Goal: Transaction & Acquisition: Purchase product/service

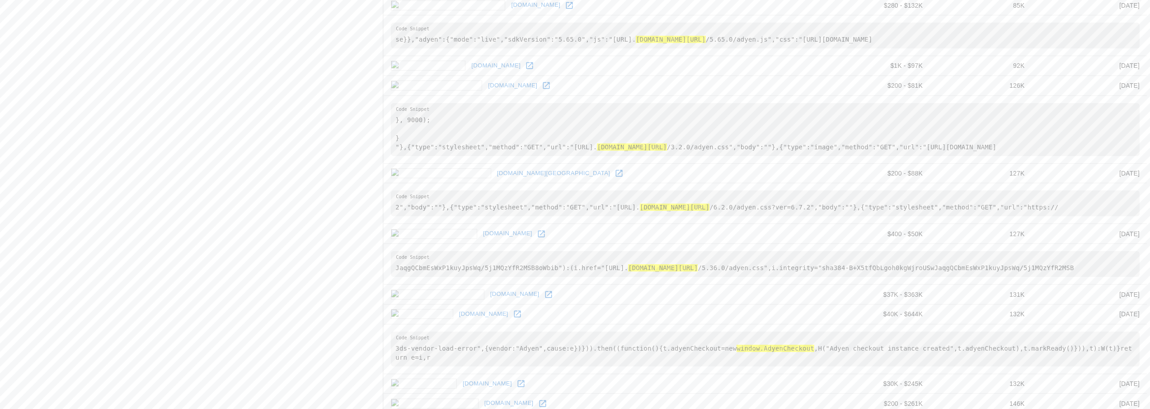
scroll to position [1013, 0]
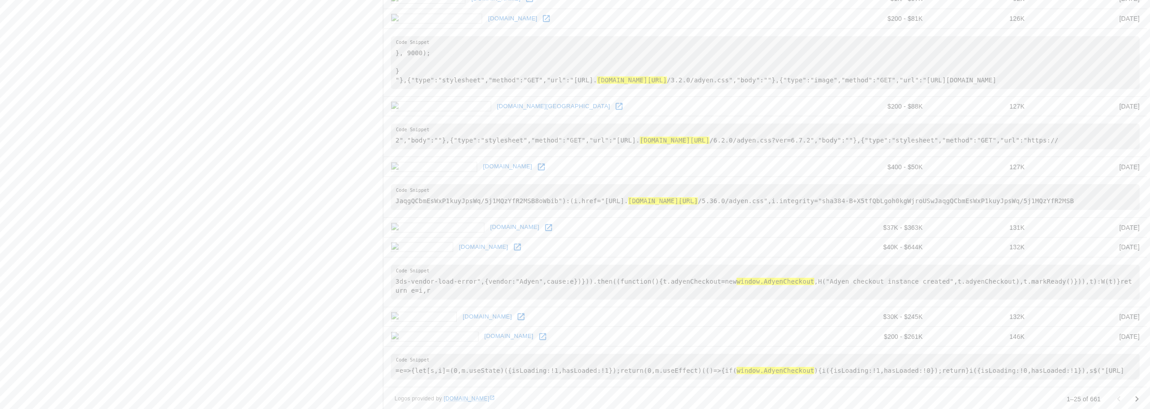
click at [1139, 393] on icon "Go to next page" at bounding box center [1137, 398] width 11 height 11
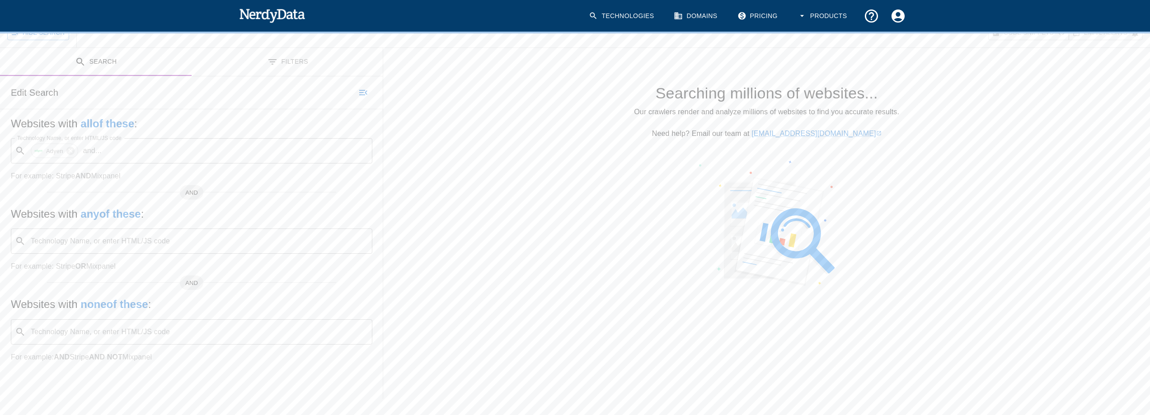
scroll to position [136, 0]
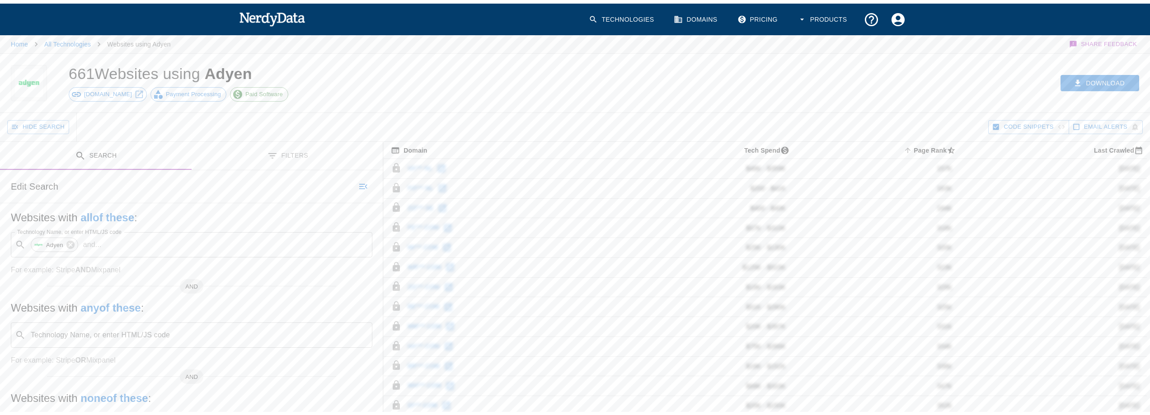
scroll to position [90, 0]
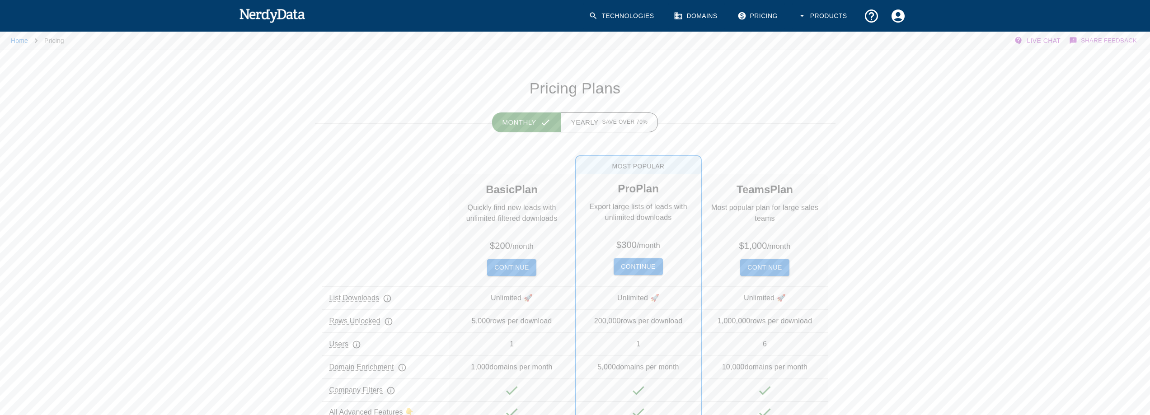
scroll to position [45, 0]
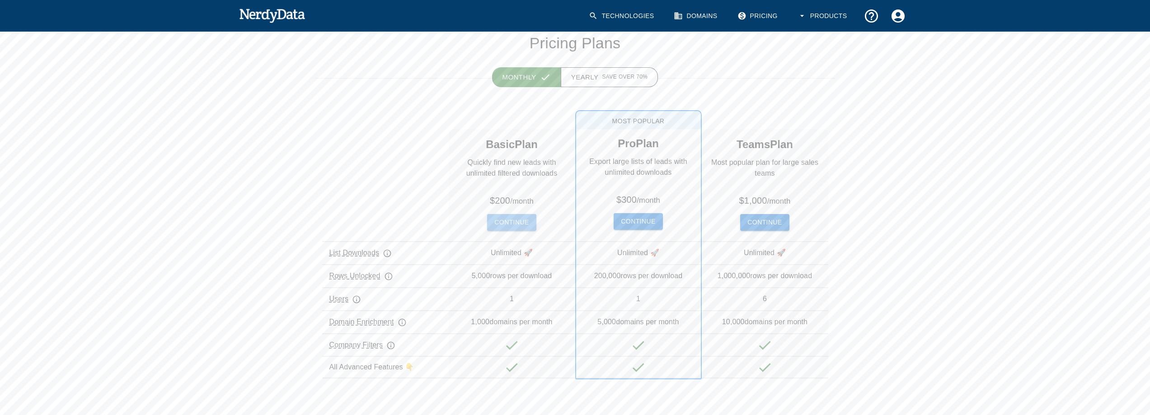
click at [499, 217] on button "Continue" at bounding box center [511, 222] width 49 height 17
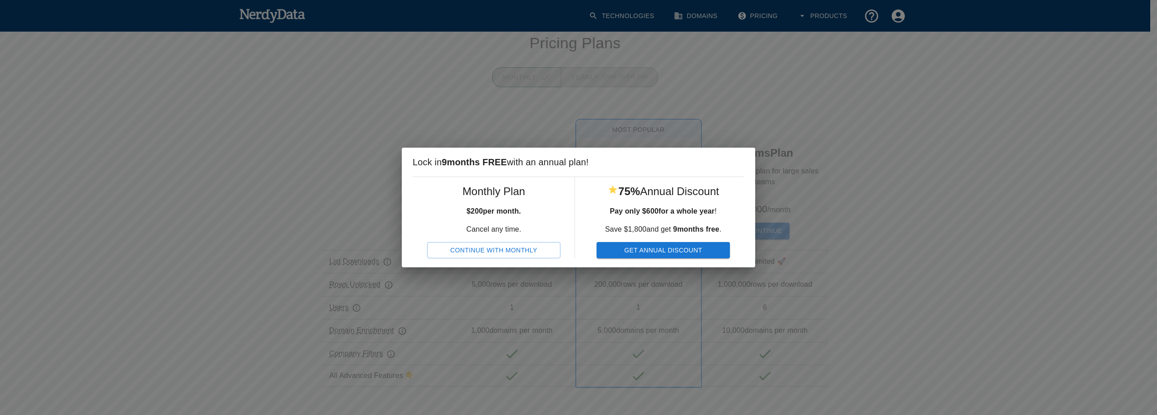
click at [503, 248] on button "Continue With Monthly" at bounding box center [493, 250] width 133 height 17
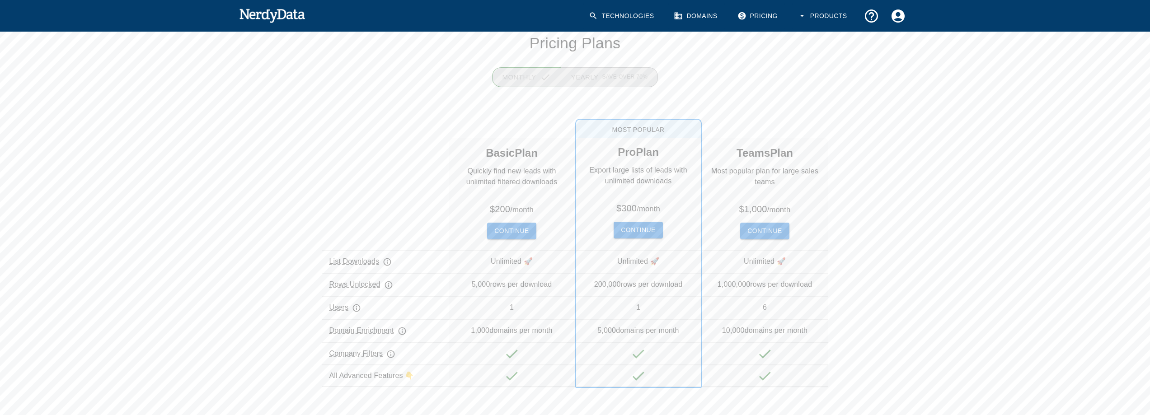
scroll to position [0, 0]
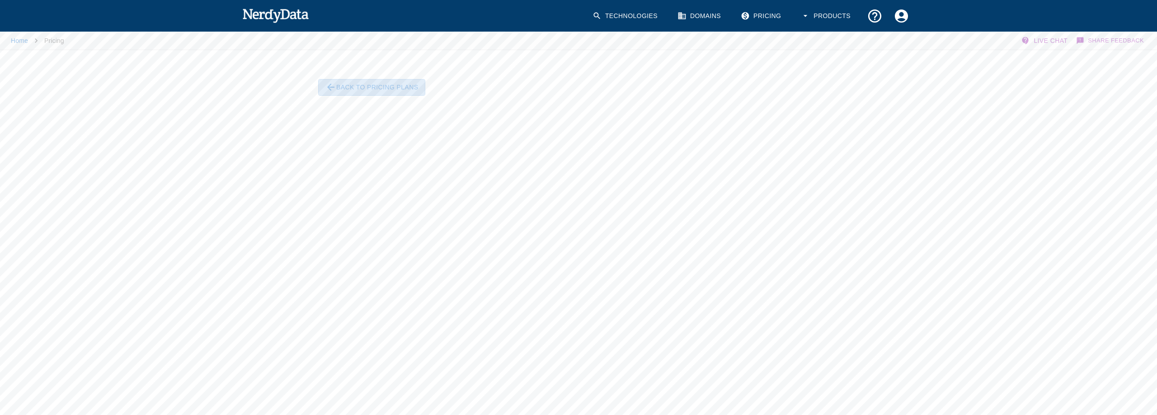
click at [372, 88] on button "Back To Pricing Plans" at bounding box center [371, 87] width 107 height 17
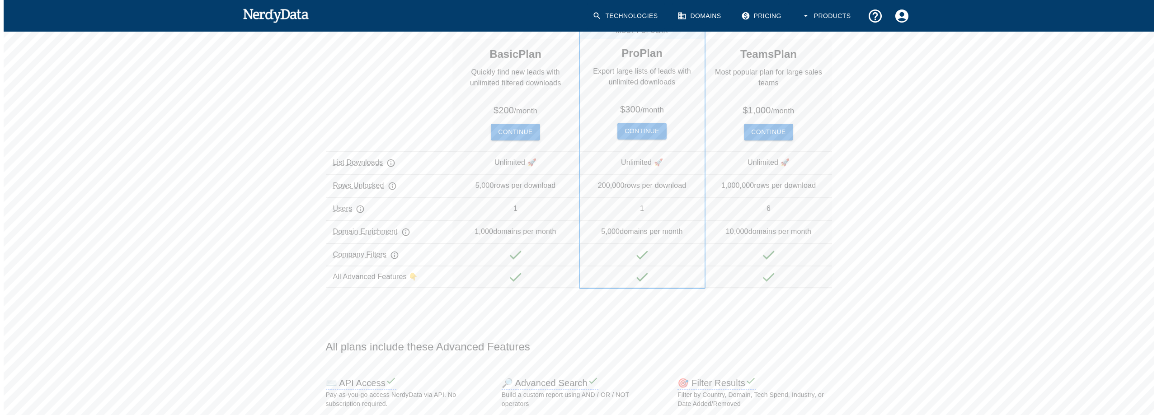
scroll to position [90, 0]
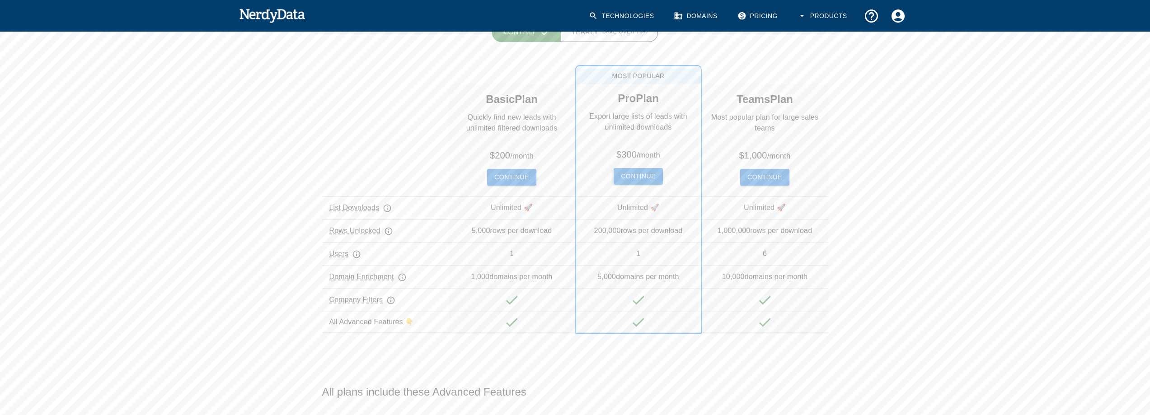
click at [635, 174] on button "Continue" at bounding box center [638, 176] width 49 height 17
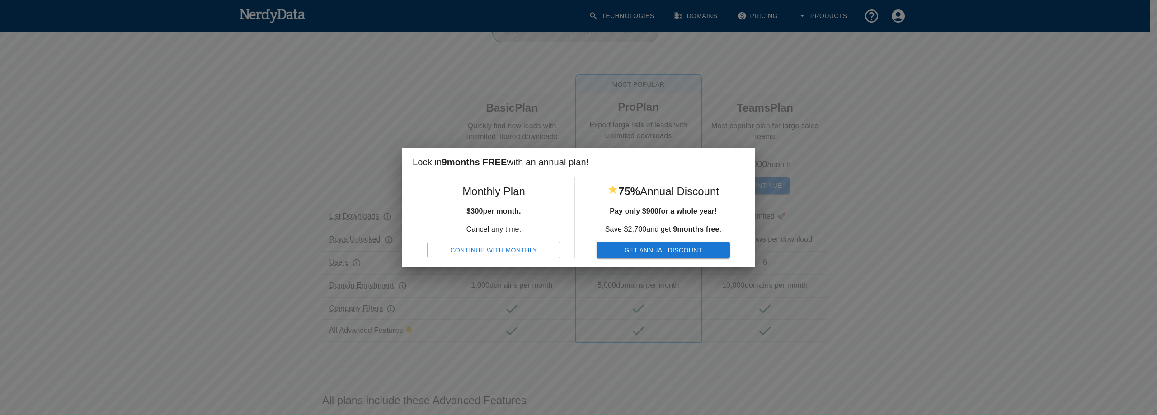
click at [523, 249] on button "Continue With Monthly" at bounding box center [493, 250] width 133 height 17
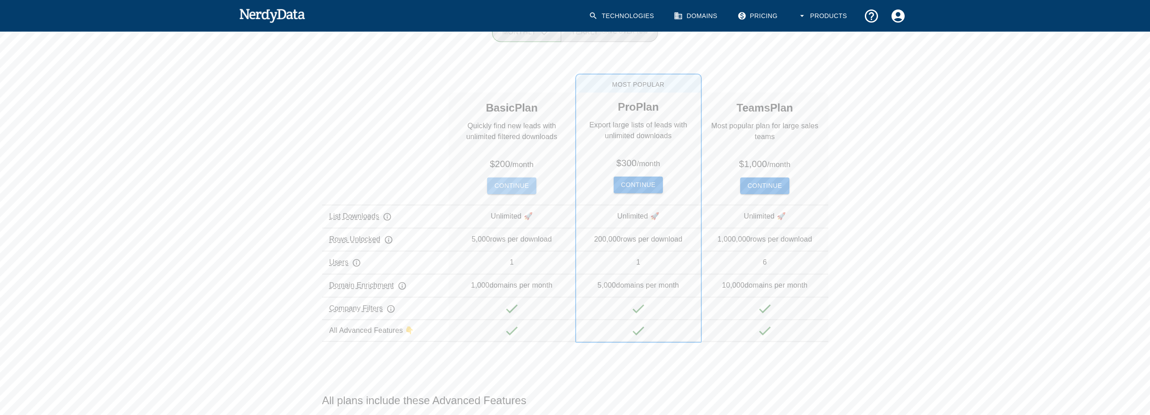
click at [504, 182] on button "Continue" at bounding box center [511, 186] width 49 height 17
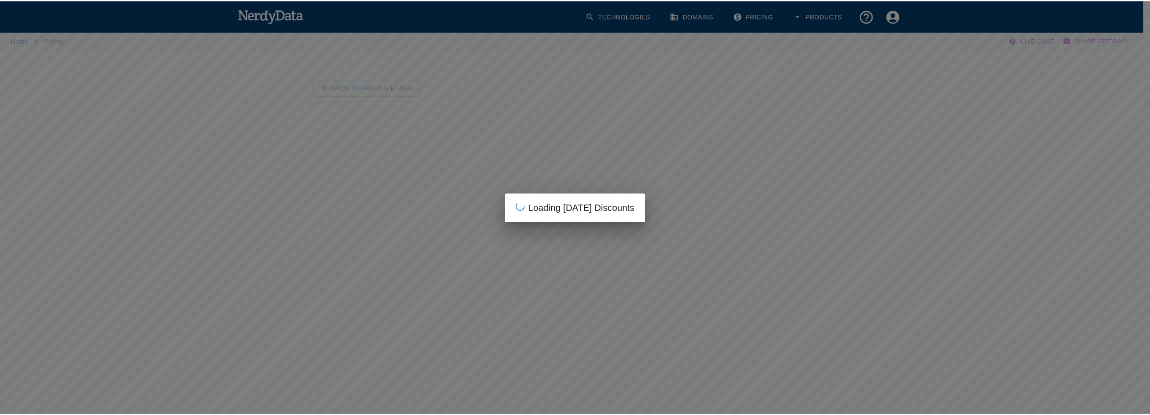
scroll to position [0, 0]
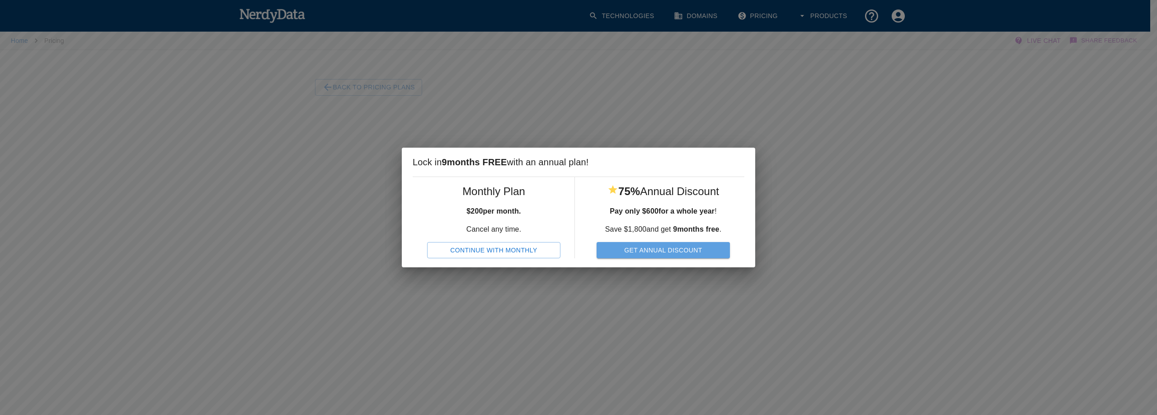
click at [674, 251] on button "Get Annual Discount" at bounding box center [663, 250] width 133 height 17
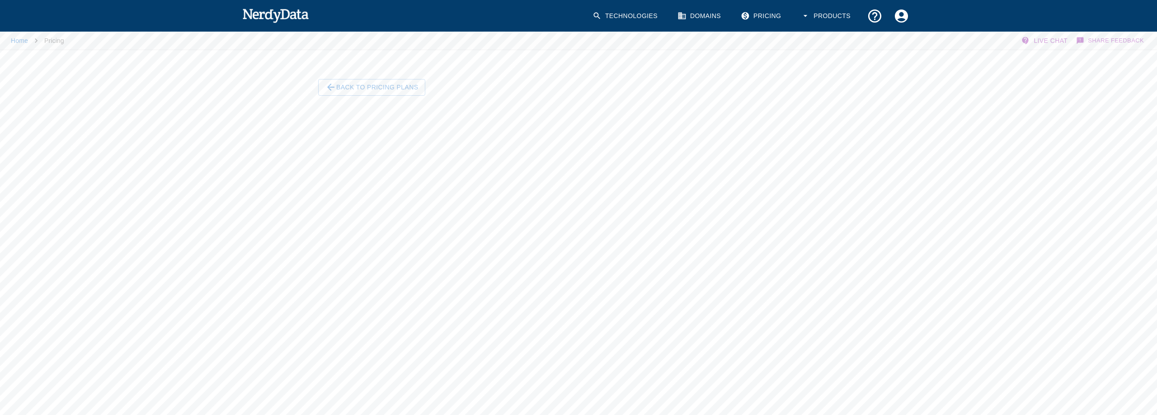
click at [365, 84] on button "Back To Pricing Plans" at bounding box center [371, 87] width 107 height 17
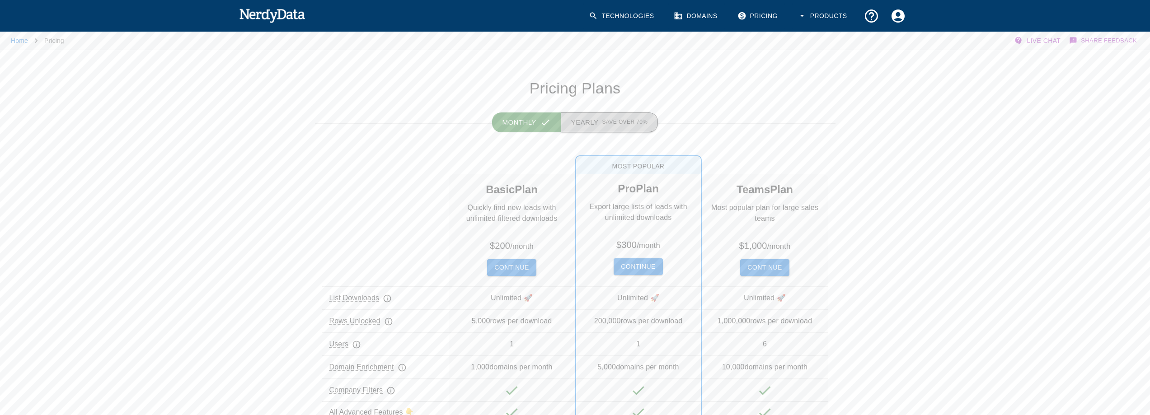
click at [603, 128] on button "Yearly Save over 70%" at bounding box center [610, 123] width 98 height 20
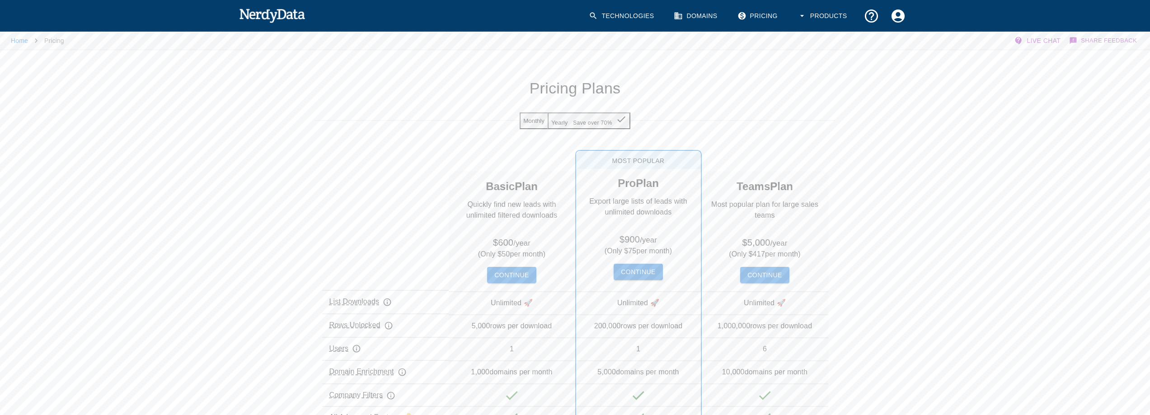
scroll to position [45, 0]
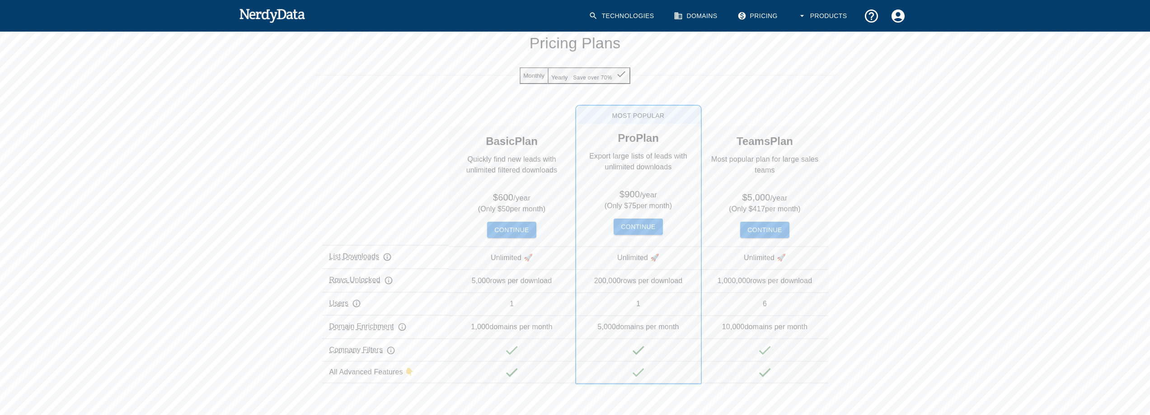
click at [508, 235] on button "Continue" at bounding box center [511, 230] width 49 height 17
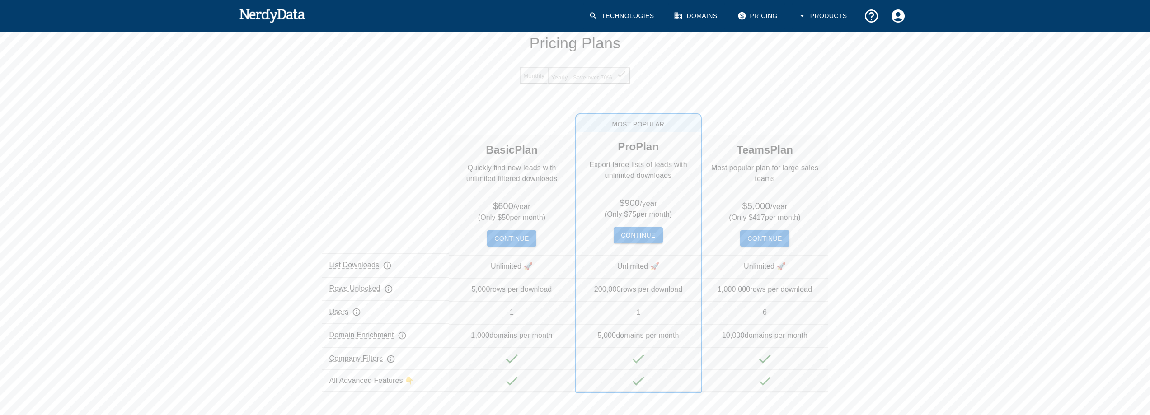
scroll to position [0, 0]
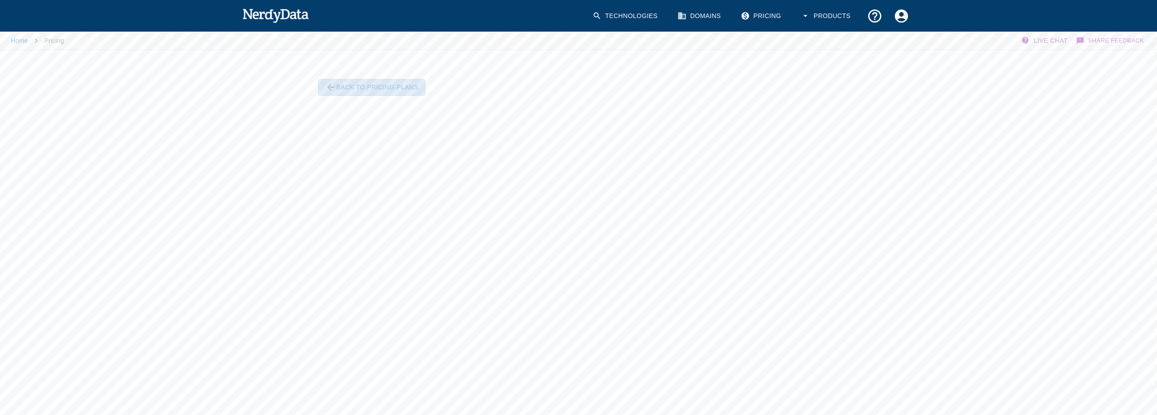
click at [394, 86] on button "Back To Pricing Plans" at bounding box center [371, 87] width 107 height 17
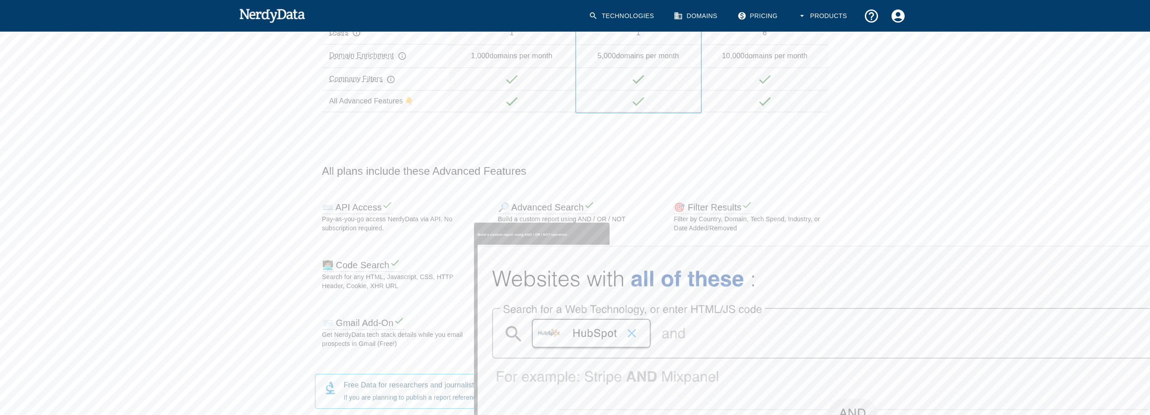
scroll to position [407, 0]
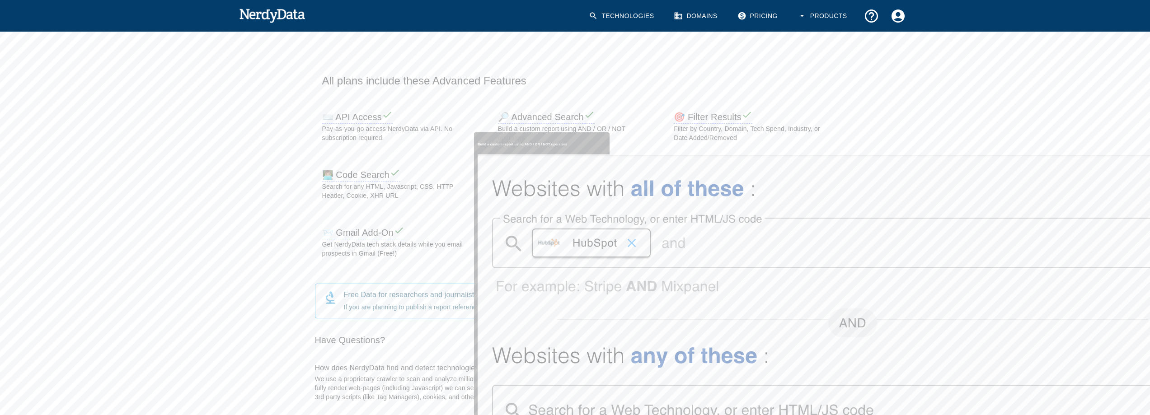
click at [611, 138] on div "Build a custom report using AND / OR / NOT operators" at bounding box center [541, 388] width 137 height 524
click at [611, 150] on div "Build a custom report using AND / OR / NOT operators" at bounding box center [541, 388] width 137 height 524
click at [526, 272] on div "Free Data for researchers and journalists! If you are planning to publish a rep…" at bounding box center [568, 294] width 535 height 50
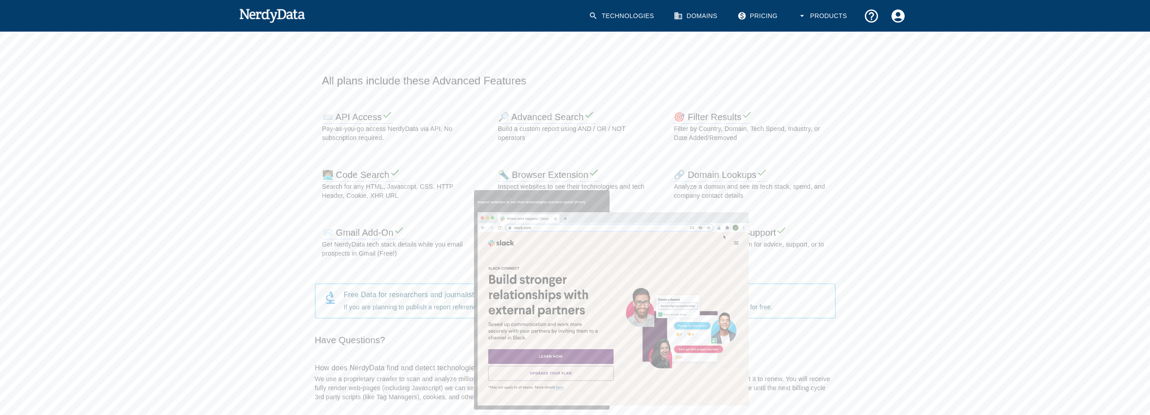
scroll to position [497, 0]
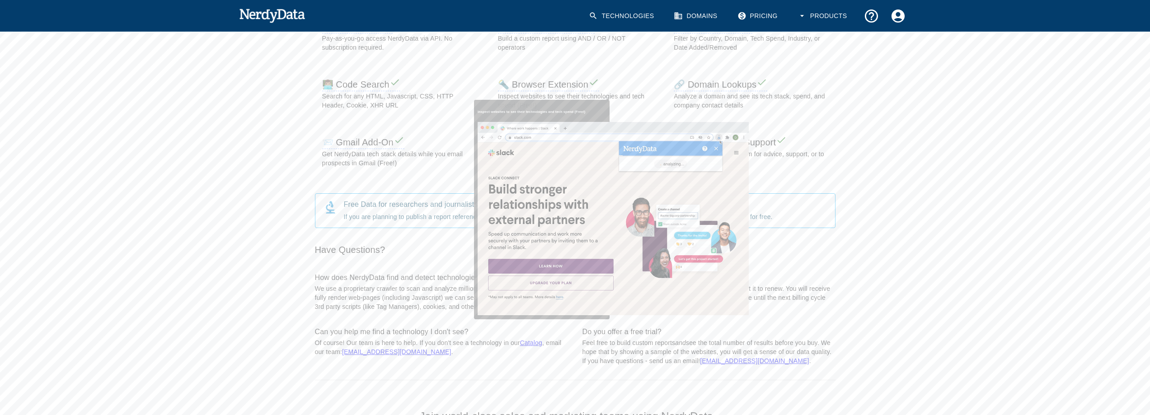
click at [611, 171] on div "Inspect websites to see their technologies and tech spend (Free!)" at bounding box center [541, 207] width 137 height 227
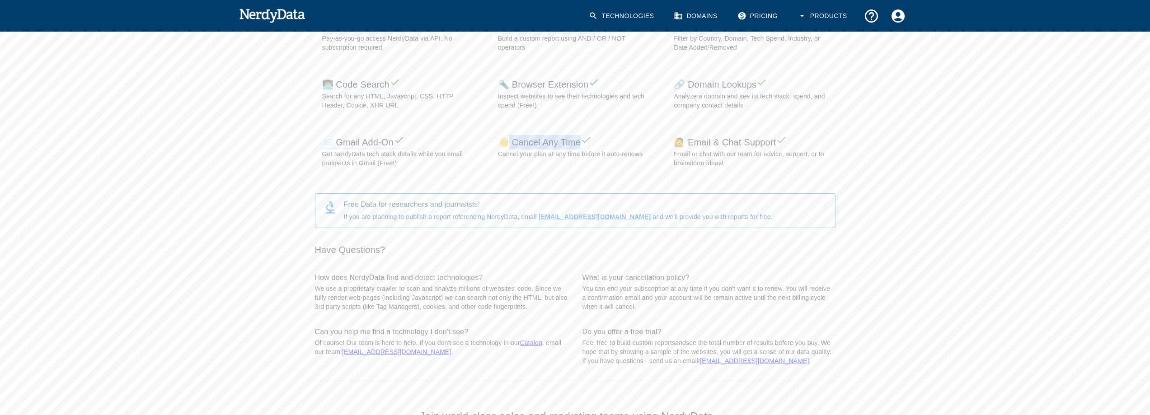
drag, startPoint x: 509, startPoint y: 144, endPoint x: 584, endPoint y: 146, distance: 75.1
click at [584, 146] on h6 "👋 Cancel Any Time" at bounding box center [545, 142] width 94 height 10
click at [586, 146] on icon at bounding box center [586, 140] width 11 height 11
click at [553, 144] on h6 "👋 Cancel Any Time" at bounding box center [545, 142] width 94 height 10
click at [507, 143] on h6 "👋 Cancel Any Time" at bounding box center [545, 142] width 94 height 10
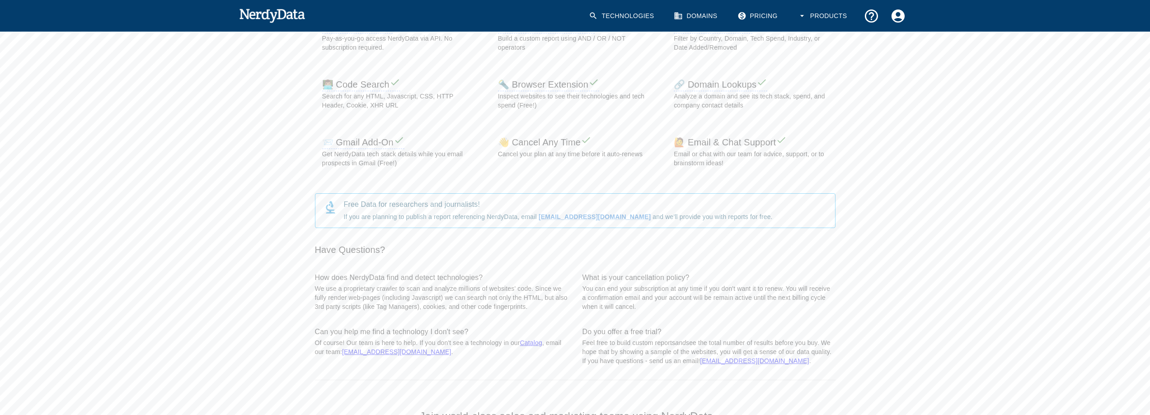
click at [549, 157] on p "Cancel your plan at any time before it auto-renews" at bounding box center [570, 154] width 145 height 9
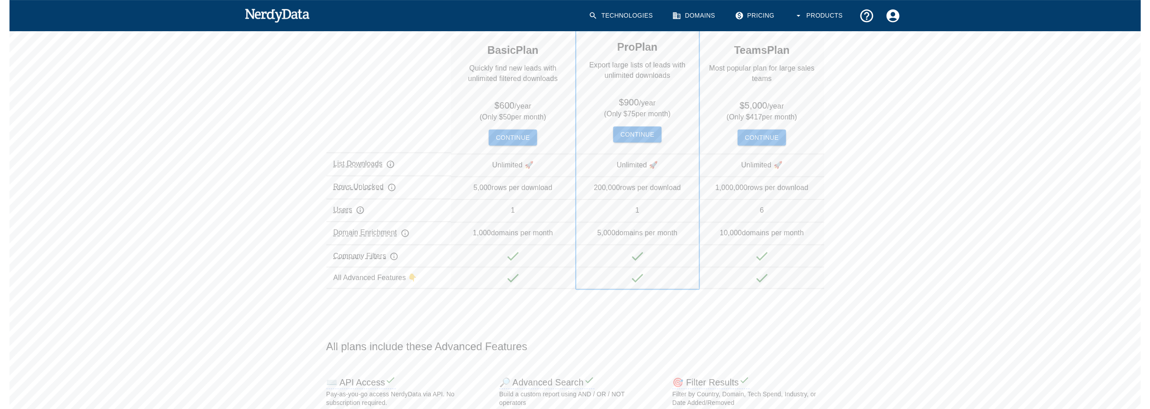
scroll to position [0, 0]
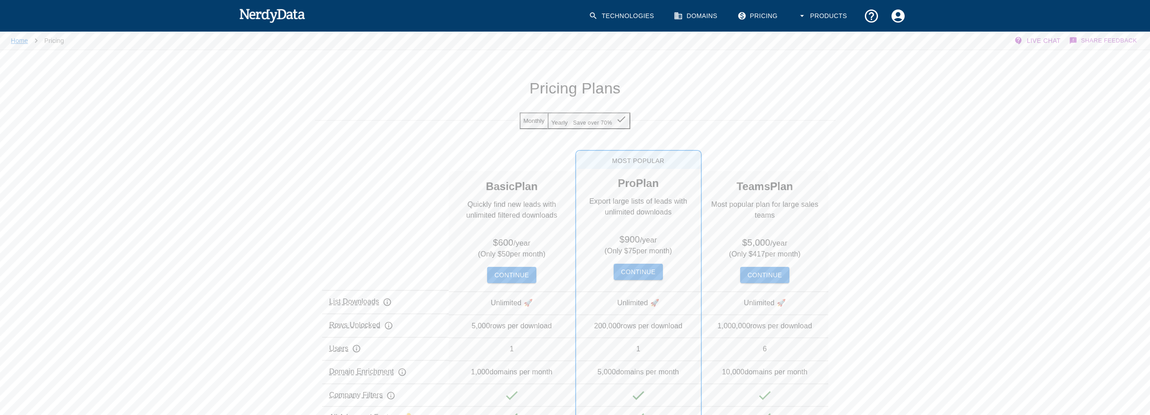
click at [18, 41] on link "Home" at bounding box center [19, 40] width 17 height 7
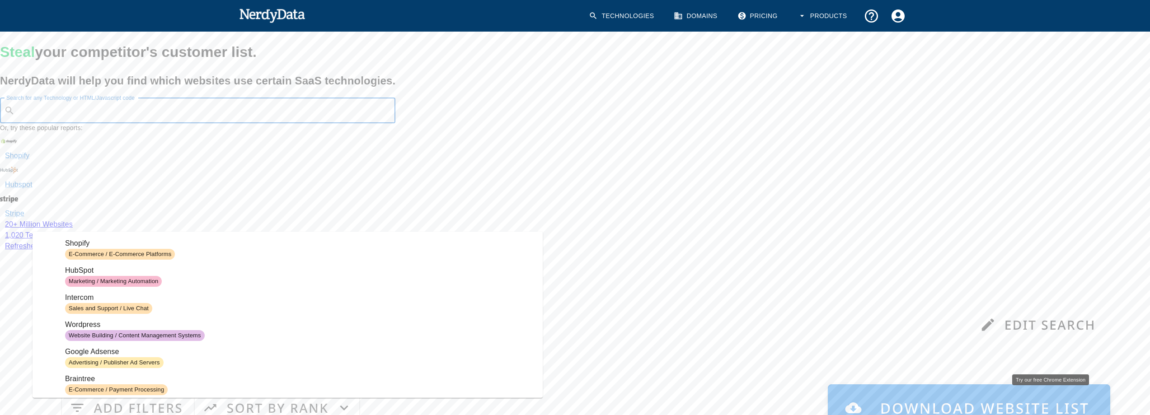
click at [151, 123] on div "Search for any Technology or HTML/Javascript code ​ Search for any Technology o…" at bounding box center [197, 110] width 395 height 25
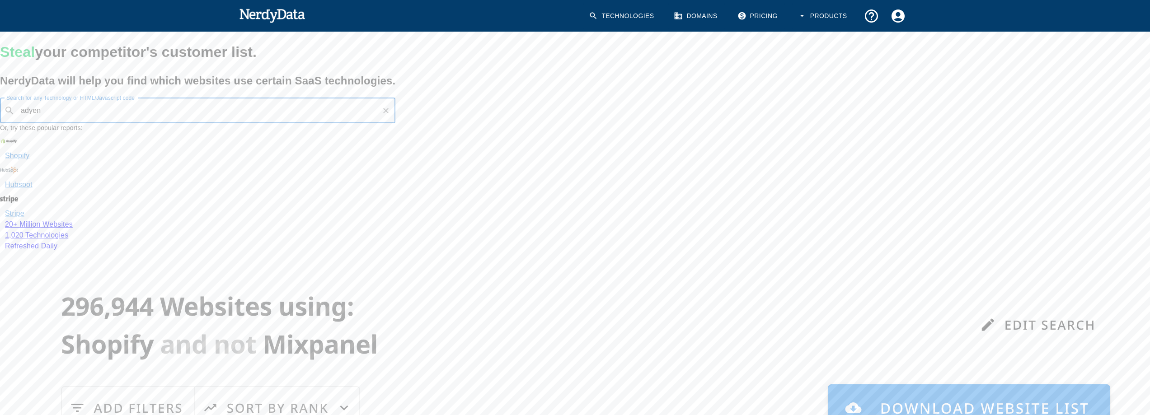
type input "adyen"
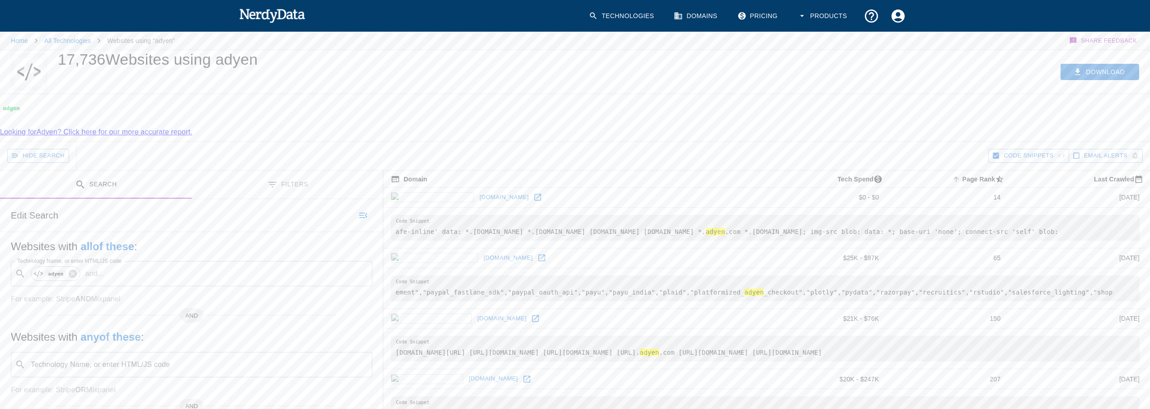
click at [17, 112] on img at bounding box center [11, 108] width 23 height 23
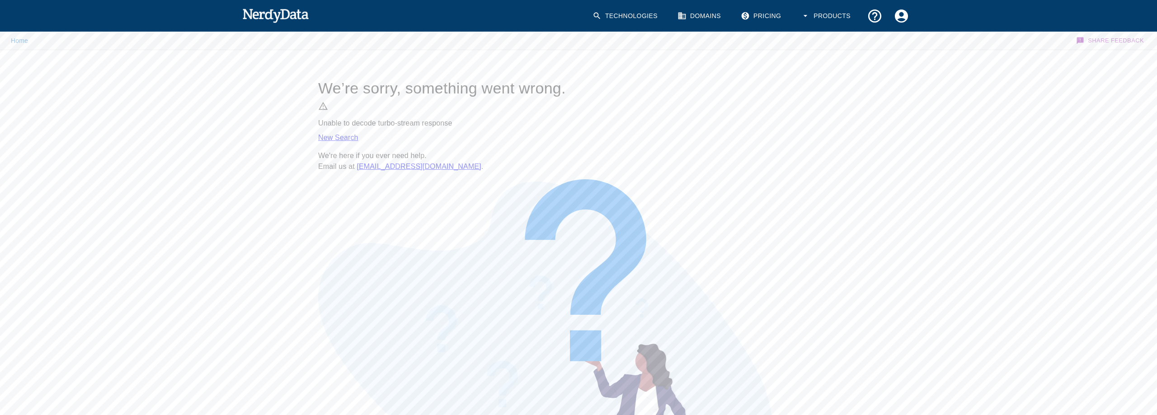
click at [358, 141] on link "New Search" at bounding box center [338, 138] width 40 height 8
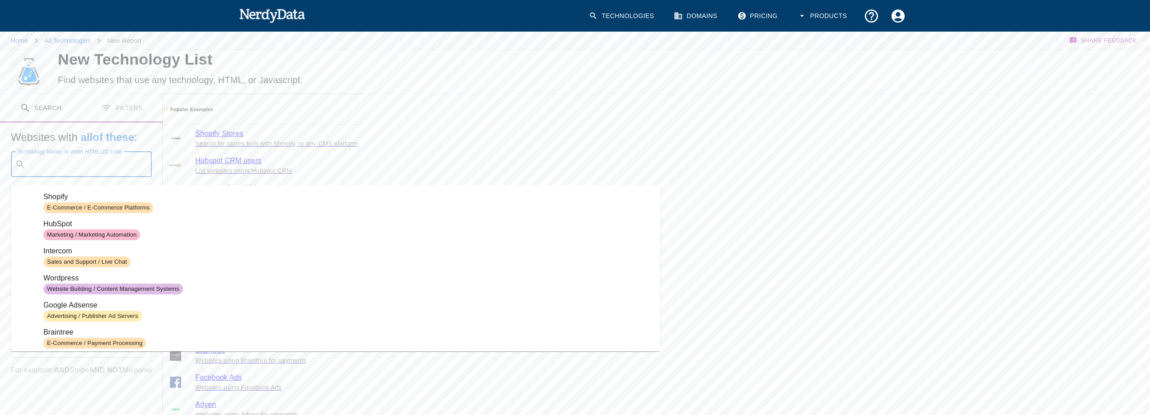
click at [148, 173] on input "Technology Name, or enter HTML/JS code" at bounding box center [88, 164] width 118 height 17
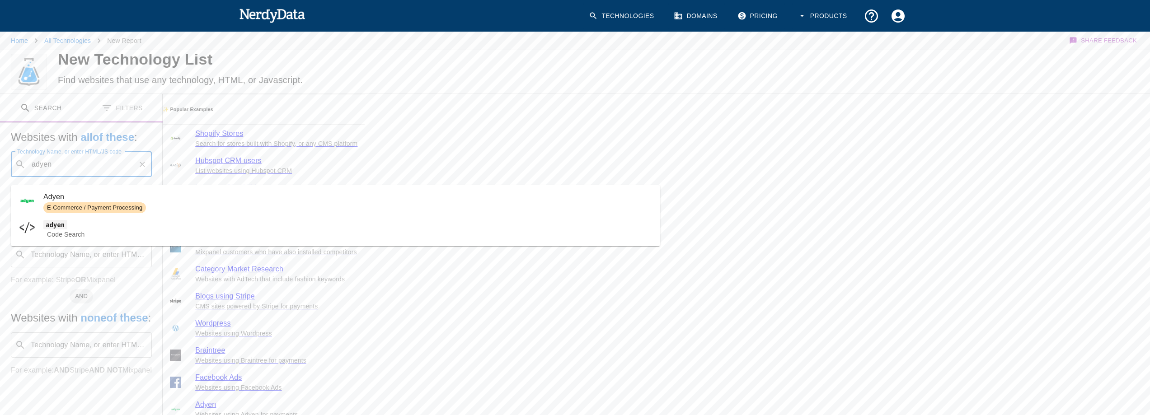
click at [28, 202] on img at bounding box center [27, 201] width 18 height 18
type input "adyen"
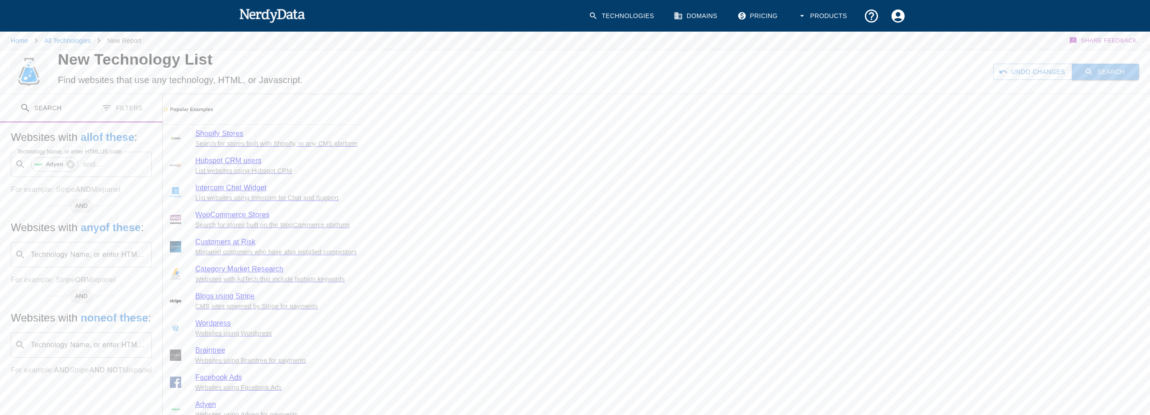
click at [1100, 74] on button "Search" at bounding box center [1105, 72] width 67 height 17
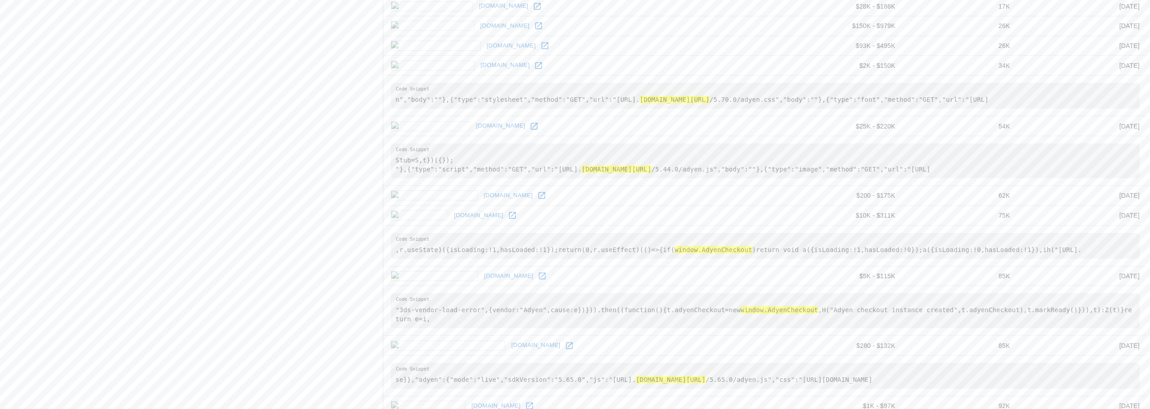
scroll to position [561, 0]
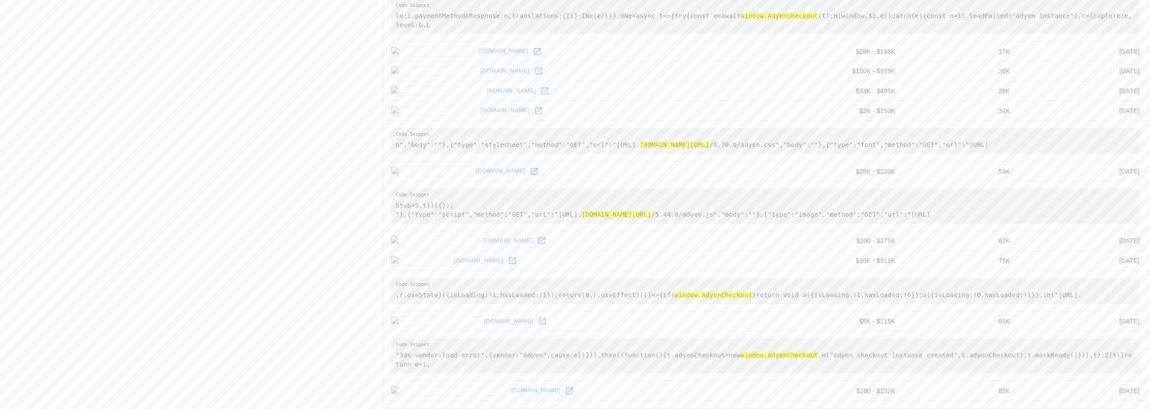
drag, startPoint x: 404, startPoint y: 65, endPoint x: 414, endPoint y: 62, distance: 11.1
click at [454, 81] on td "[DOMAIN_NAME]" at bounding box center [583, 91] width 398 height 20
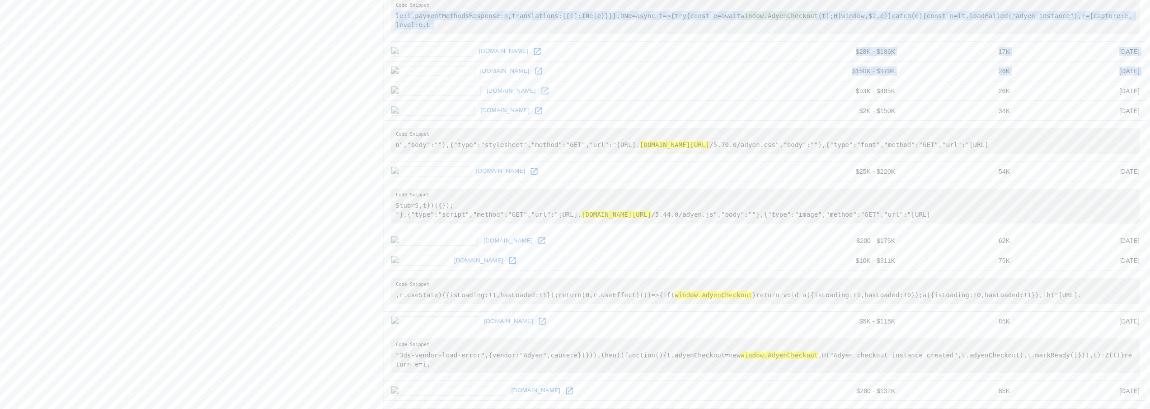
drag, startPoint x: 383, startPoint y: 63, endPoint x: 467, endPoint y: 63, distance: 84.1
click at [467, 64] on div "Search Filters Edit Search Websites with all of these : Technology Name, or ent…" at bounding box center [575, 223] width 1150 height 1293
click at [541, 88] on icon at bounding box center [544, 91] width 7 height 7
click at [534, 106] on icon at bounding box center [538, 110] width 9 height 9
click at [530, 167] on icon at bounding box center [534, 171] width 9 height 9
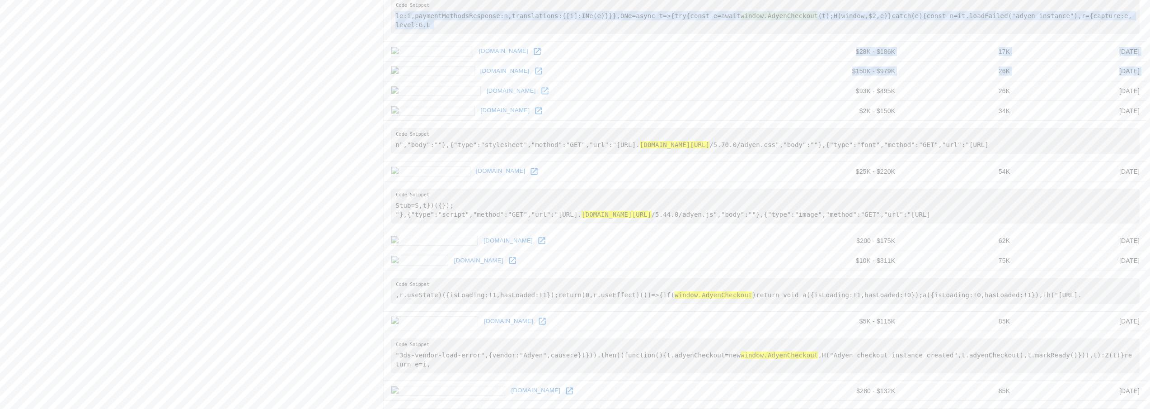
scroll to position [607, 0]
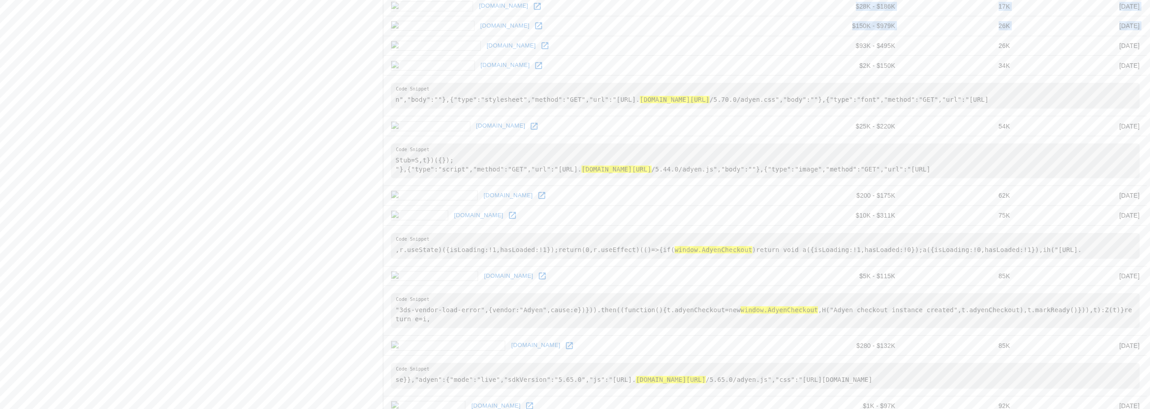
click at [508, 211] on icon at bounding box center [512, 215] width 9 height 9
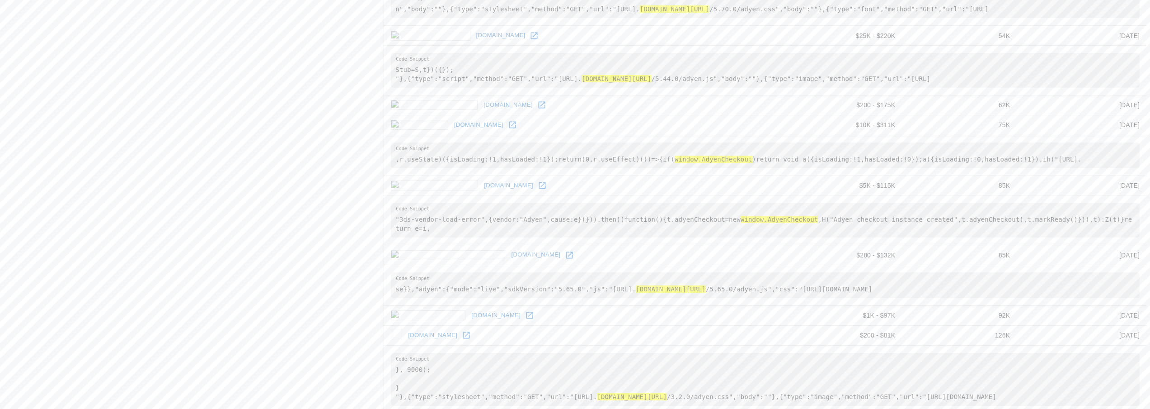
scroll to position [742, 0]
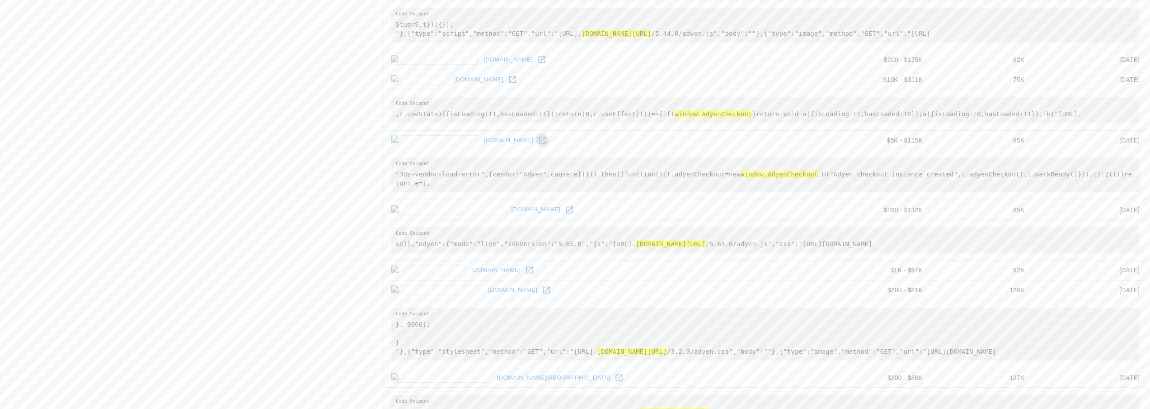
click at [538, 136] on icon at bounding box center [542, 140] width 9 height 9
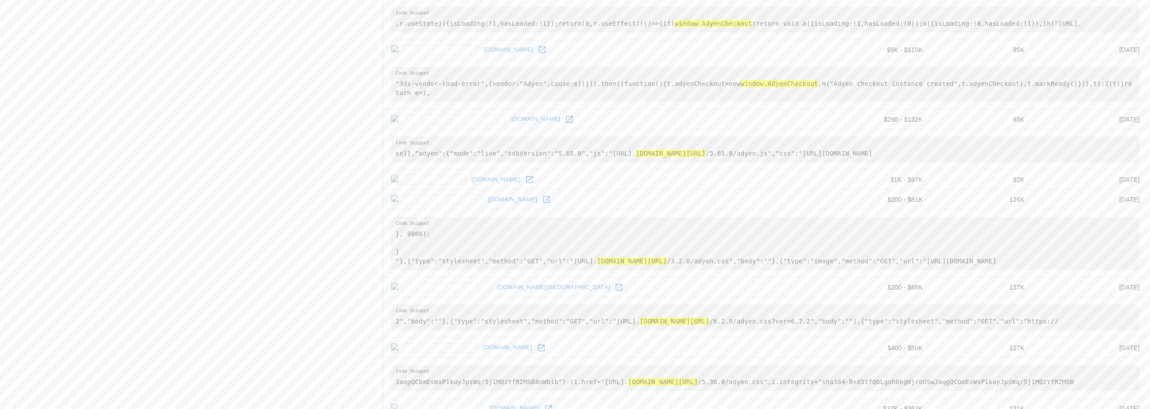
click at [565, 115] on icon at bounding box center [569, 119] width 9 height 9
click at [525, 175] on icon at bounding box center [529, 179] width 9 height 9
click at [542, 195] on icon at bounding box center [546, 199] width 9 height 9
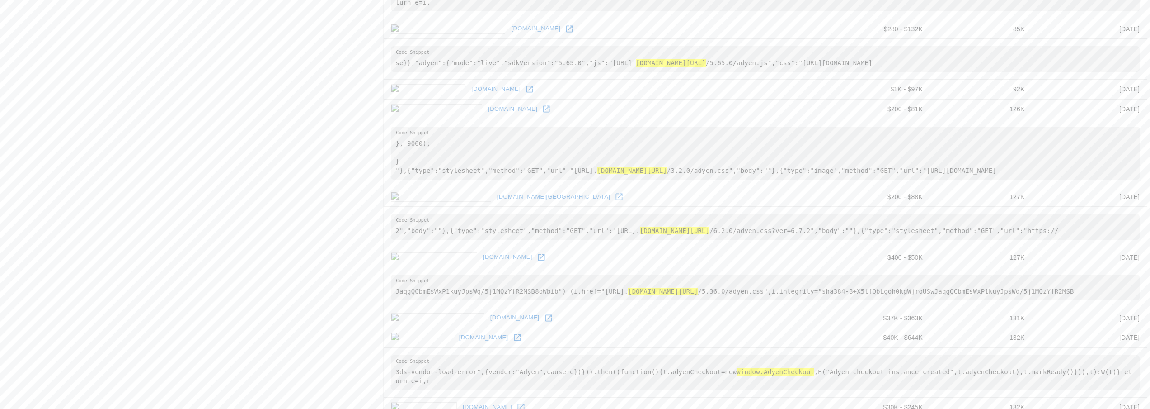
click at [616, 193] on icon at bounding box center [619, 196] width 7 height 7
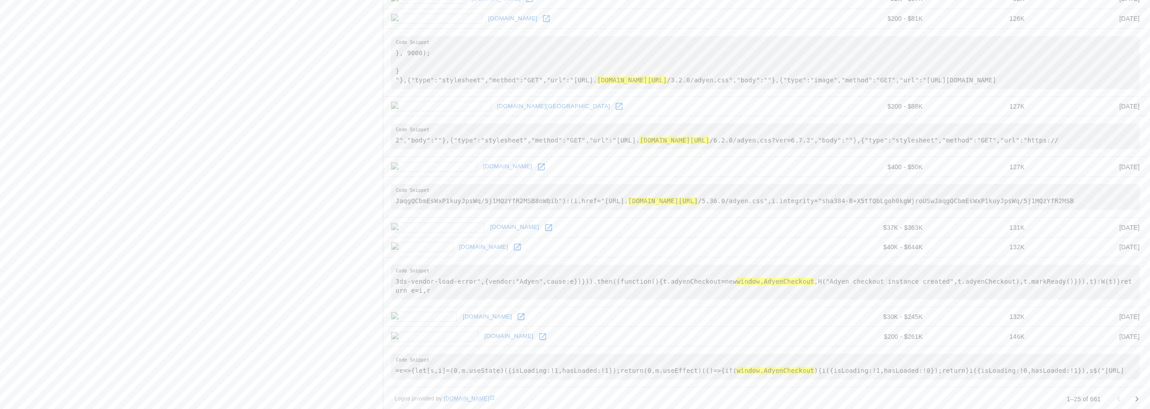
click at [538, 163] on icon at bounding box center [541, 166] width 7 height 7
click at [545, 226] on icon at bounding box center [548, 227] width 7 height 7
click at [514, 246] on icon at bounding box center [517, 247] width 7 height 7
click at [517, 312] on icon at bounding box center [521, 316] width 9 height 9
click at [538, 332] on icon at bounding box center [542, 336] width 9 height 9
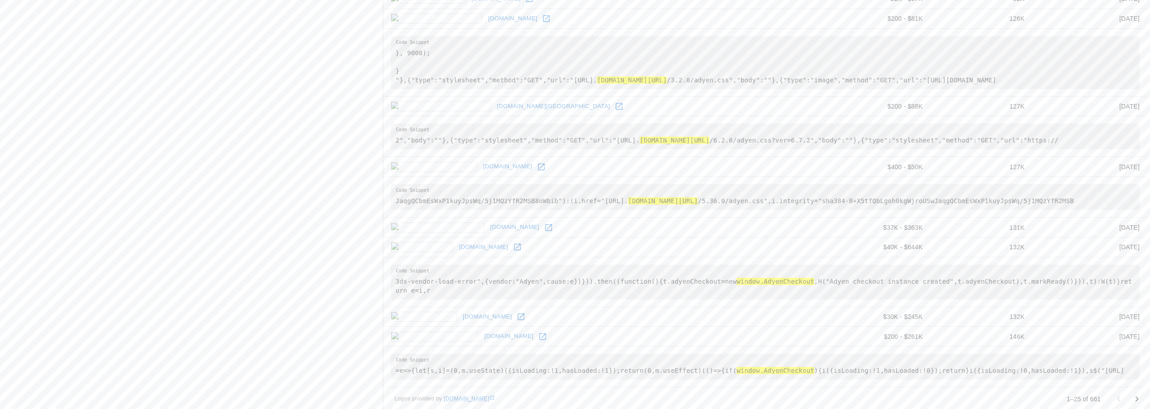
click at [1137, 393] on icon "Go to next page" at bounding box center [1137, 398] width 11 height 11
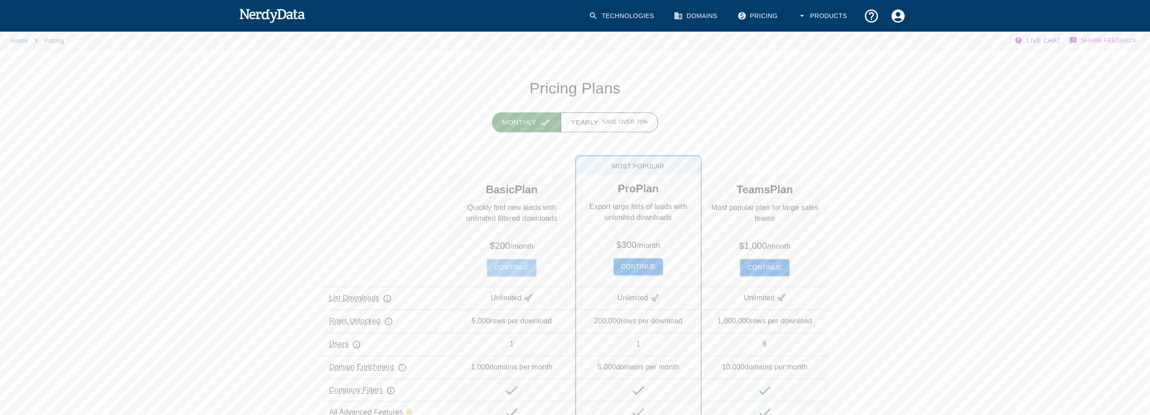
click at [497, 262] on button "Continue" at bounding box center [511, 267] width 49 height 17
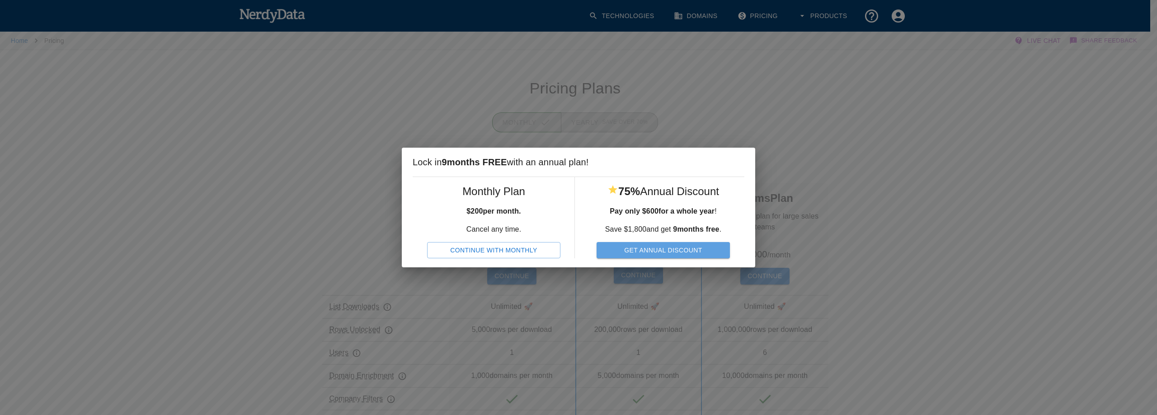
click at [669, 247] on button "Get Annual Discount" at bounding box center [663, 250] width 133 height 17
